Goal: Task Accomplishment & Management: Complete application form

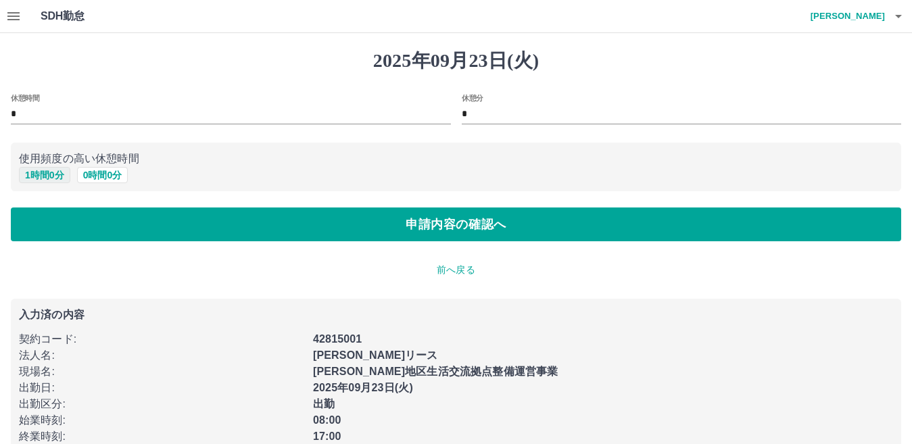
click at [45, 171] on button "1 時間 0 分" at bounding box center [44, 175] width 51 height 16
type input "*"
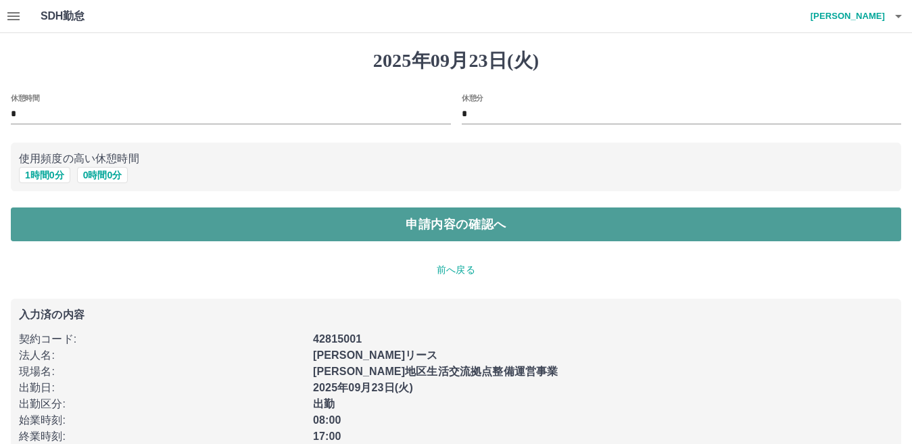
click at [418, 219] on button "申請内容の確認へ" at bounding box center [456, 224] width 890 height 34
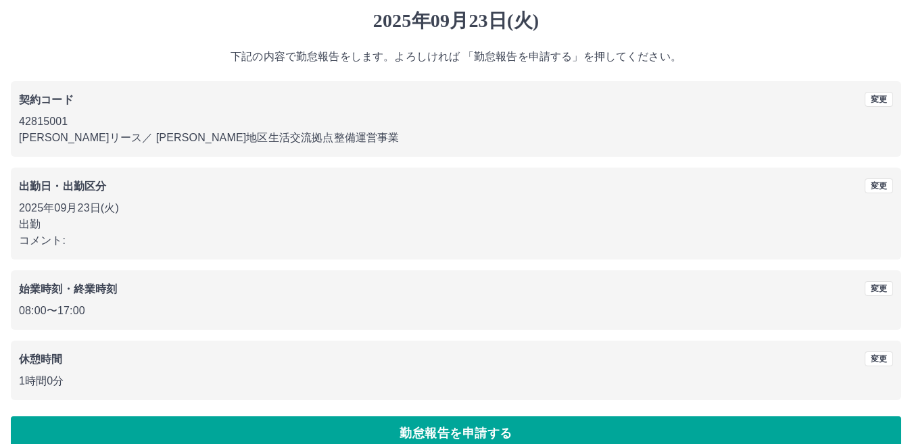
scroll to position [62, 0]
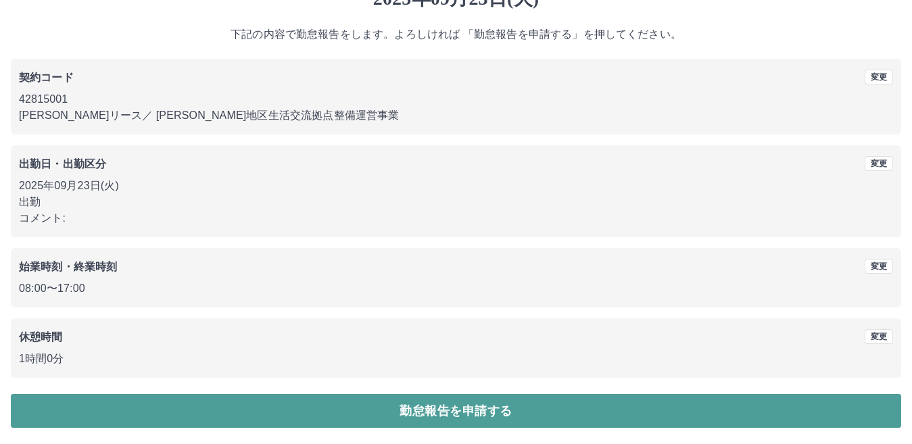
click at [457, 401] on button "勤怠報告を申請する" at bounding box center [456, 411] width 890 height 34
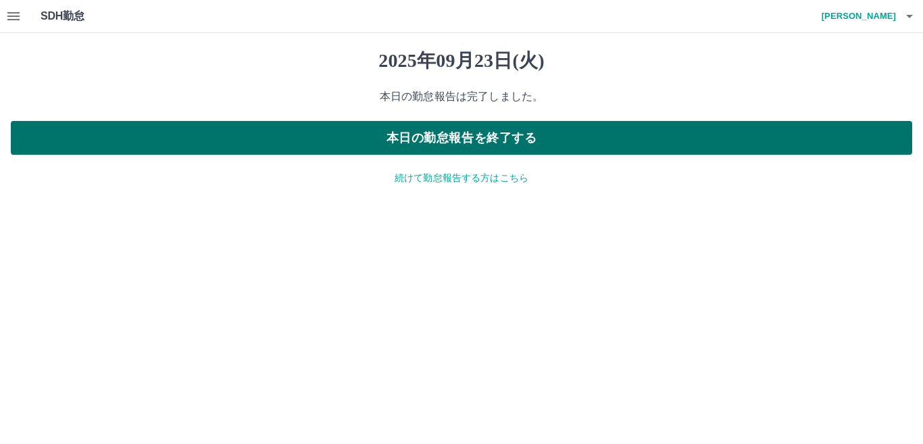
click at [497, 143] on button "本日の勤怠報告を終了する" at bounding box center [461, 138] width 901 height 34
